Goal: Task Accomplishment & Management: Manage account settings

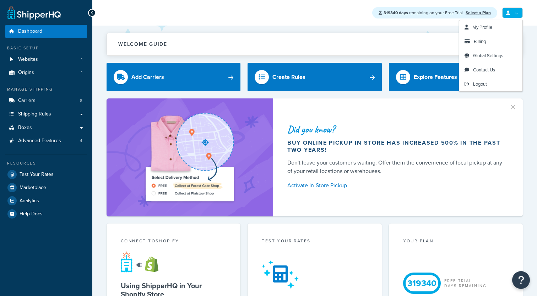
click at [511, 9] on link at bounding box center [512, 12] width 21 height 11
click at [476, 80] on link "Logout" at bounding box center [490, 84] width 63 height 14
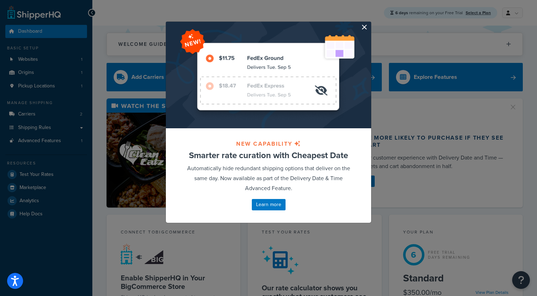
click at [369, 23] on button "button" at bounding box center [370, 23] width 2 height 2
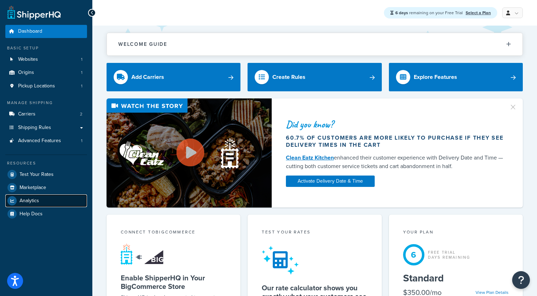
click at [39, 200] on link "Analytics" at bounding box center [46, 200] width 82 height 13
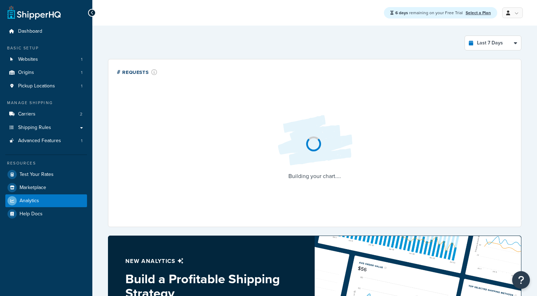
select select "last_7_days"
